Goal: Task Accomplishment & Management: Manage account settings

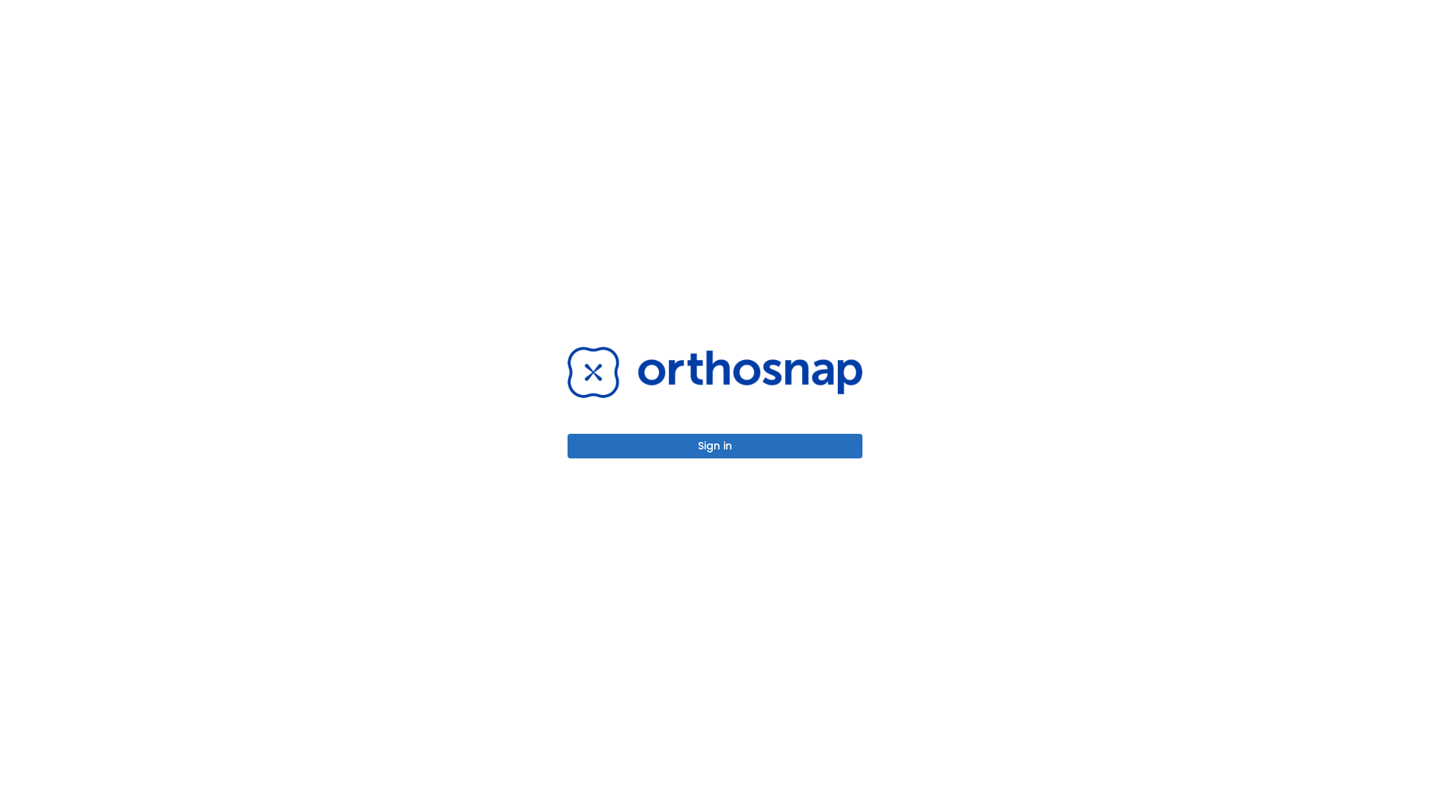
click at [715, 446] on button "Sign in" at bounding box center [715, 446] width 295 height 25
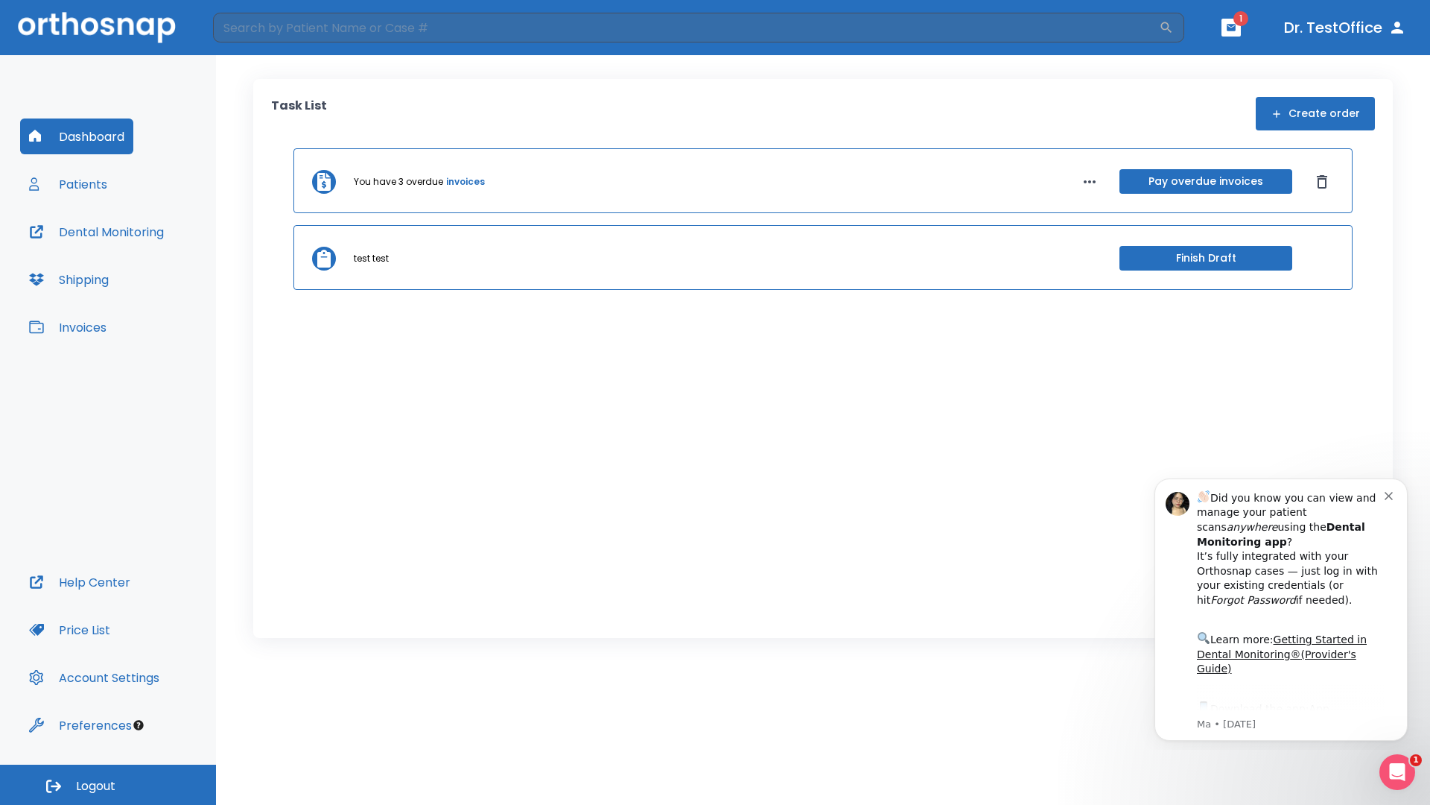
click at [108, 784] on span "Logout" at bounding box center [95, 786] width 39 height 16
